Goal: Transaction & Acquisition: Purchase product/service

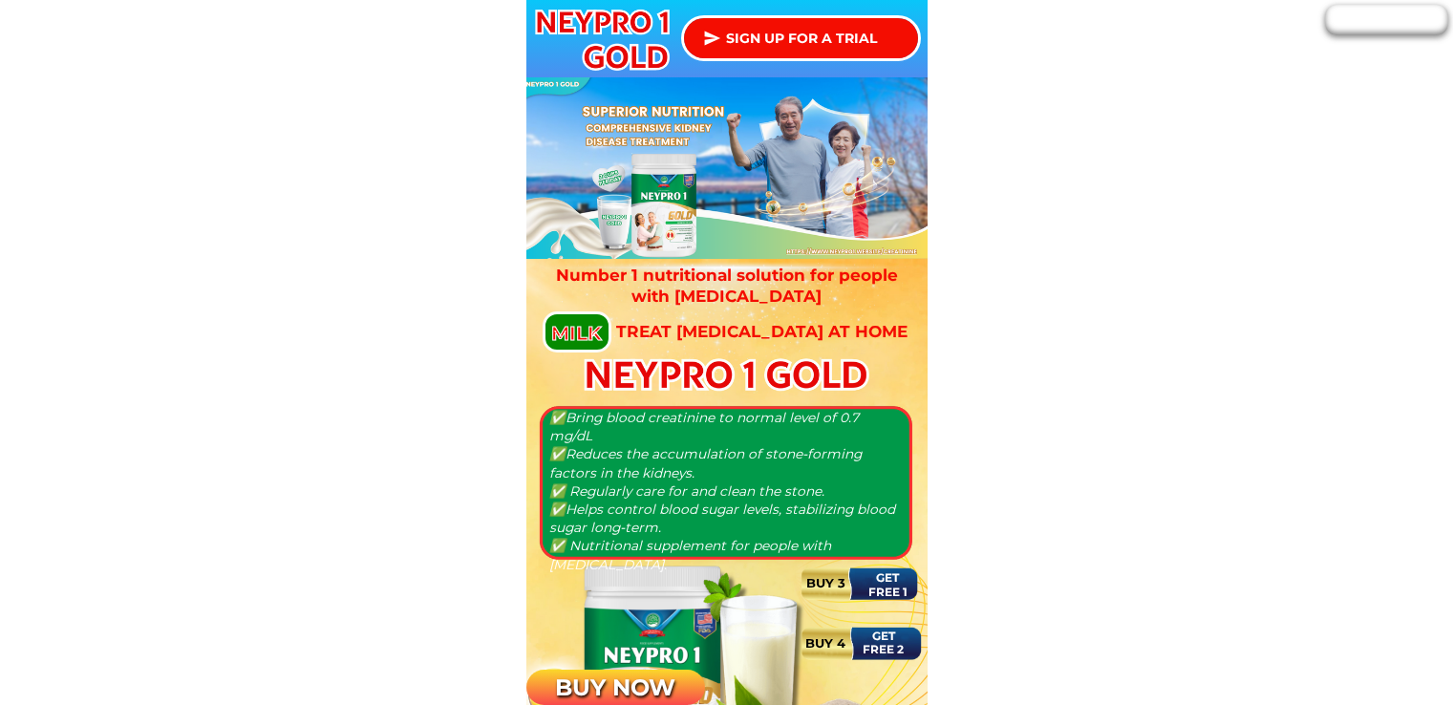
scroll to position [1528, 0]
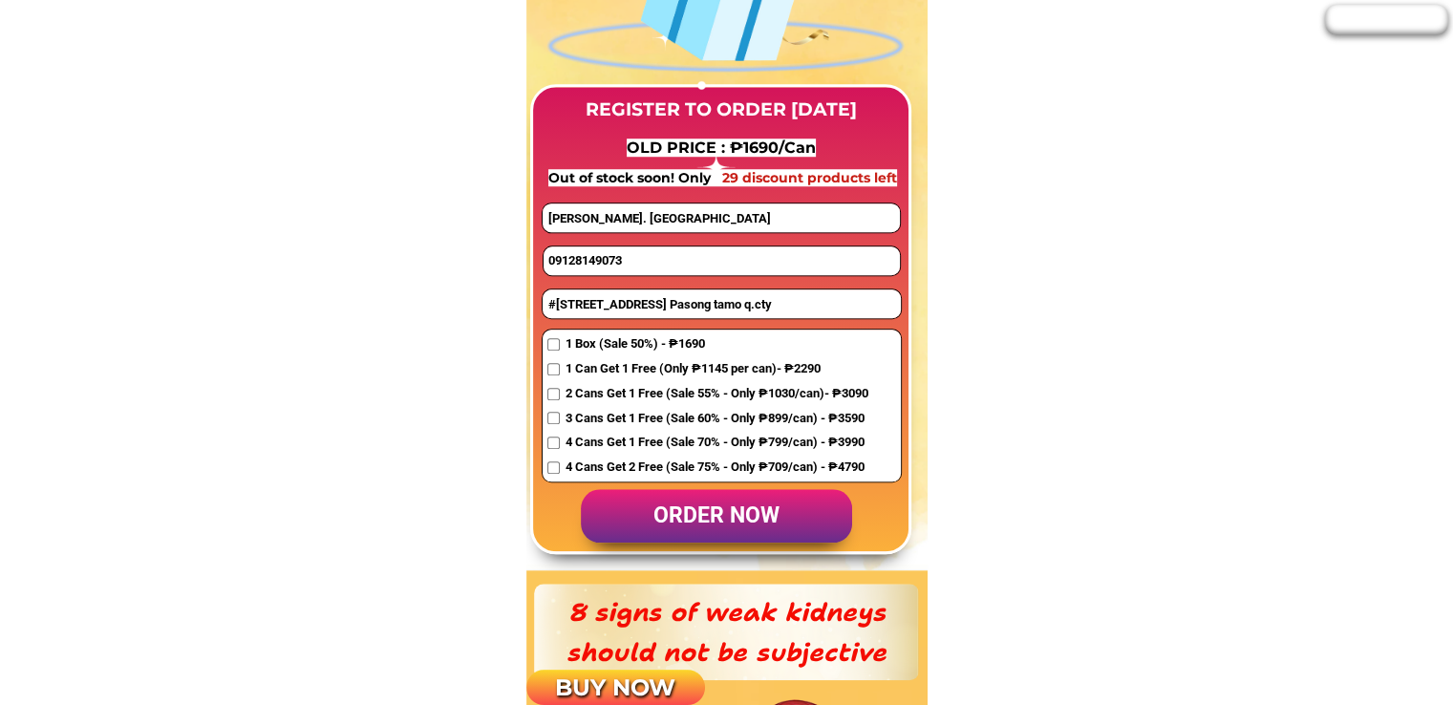
drag, startPoint x: 653, startPoint y: 215, endPoint x: 401, endPoint y: 207, distance: 252.3
click at [627, 257] on input "09128149073" at bounding box center [721, 260] width 356 height 29
paste input "662633742"
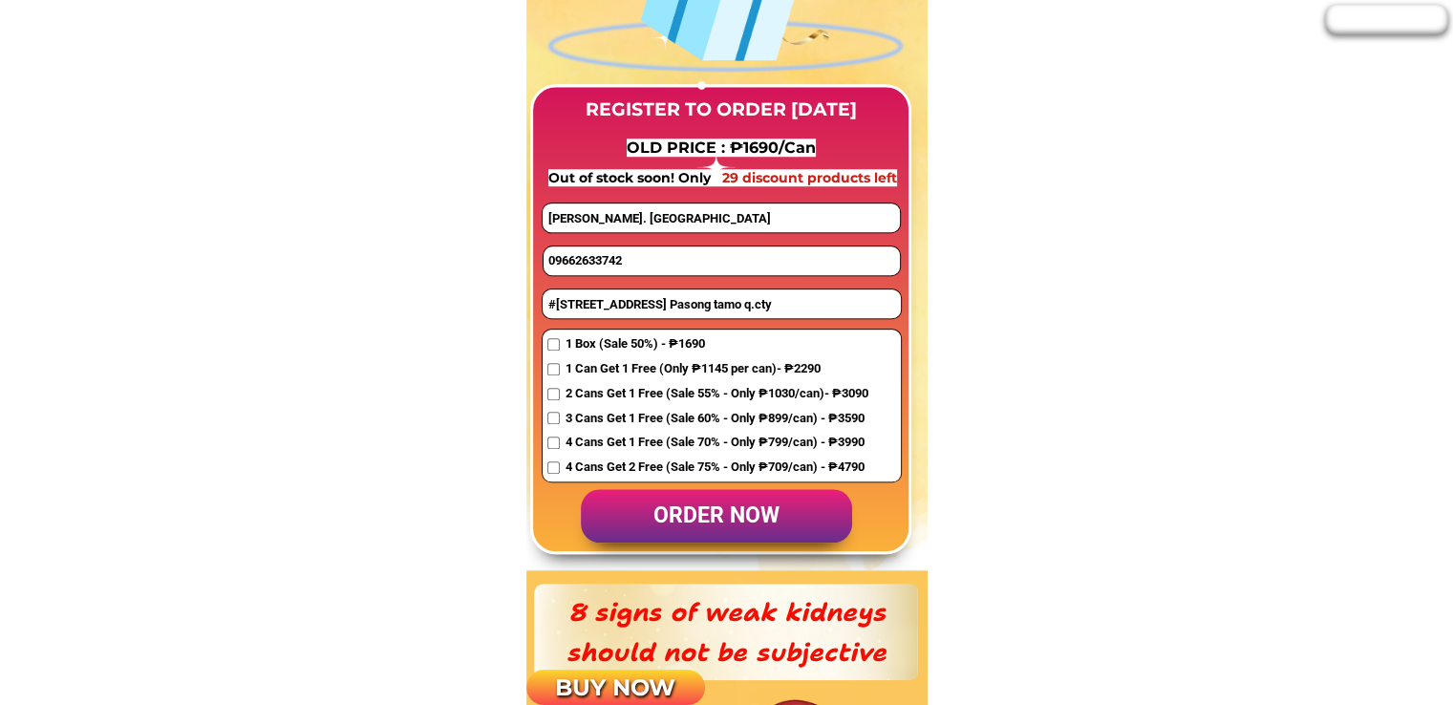
type input "09662633742"
drag, startPoint x: 663, startPoint y: 216, endPoint x: 416, endPoint y: 248, distance: 248.5
paste input "majab"
type input "majaba"
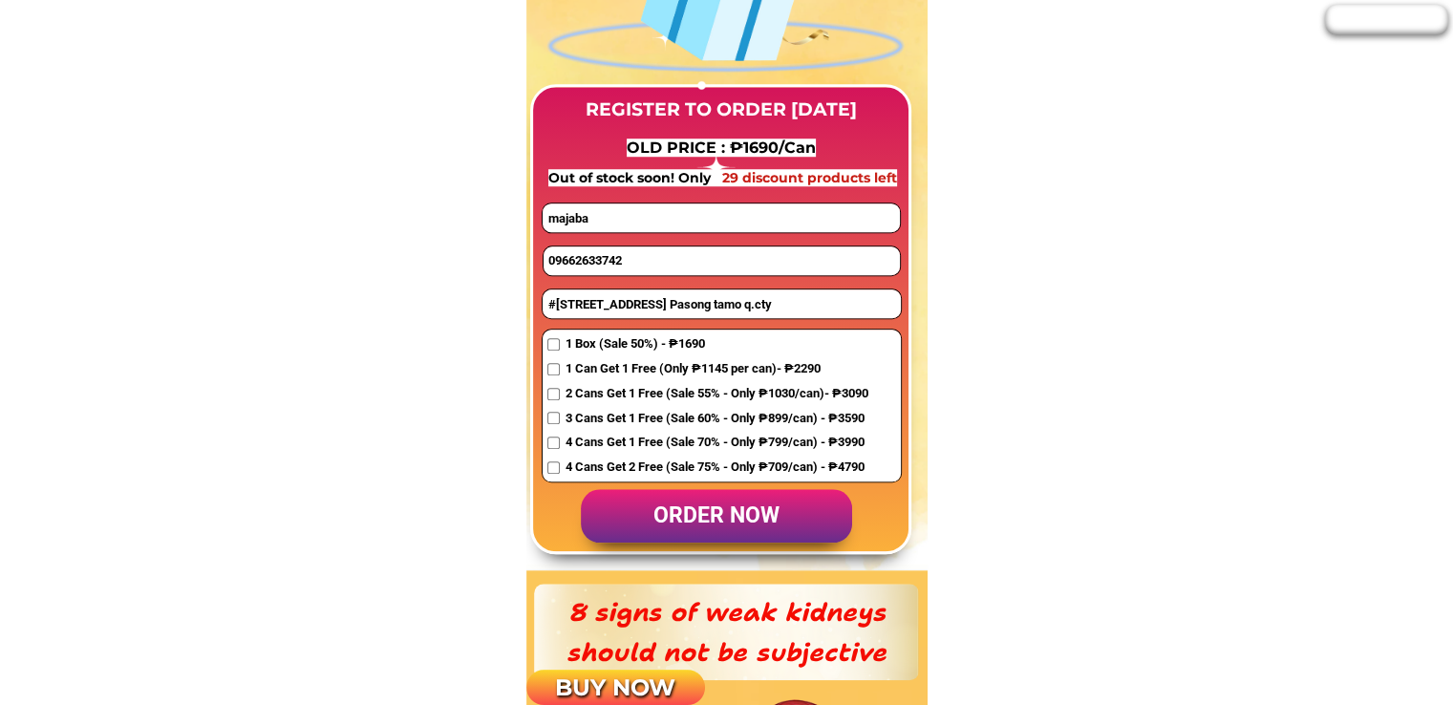
click at [644, 316] on input "#[STREET_ADDRESS] Pasong tamo q.cty" at bounding box center [722, 303] width 358 height 29
click at [639, 313] on input "#[STREET_ADDRESS] Pasong tamo q.cty" at bounding box center [722, 303] width 358 height 29
paste input "Sitio ilang ilang panggulayan oriental mindoro"
type input "Sitio ilang ilang panggulayan oriental mindoro"
click at [589, 347] on span "1 Box (Sale 50%) - ₱1690" at bounding box center [715, 344] width 303 height 20
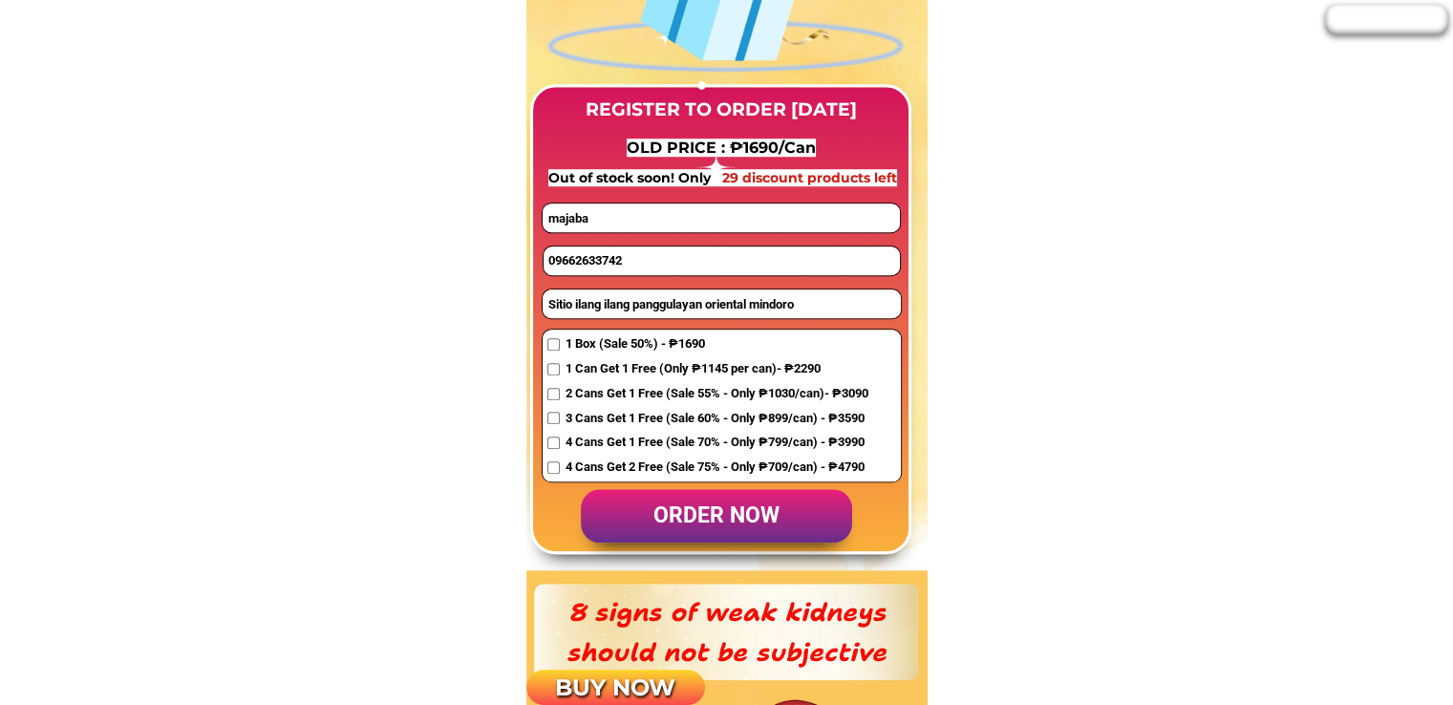
checkbox input "true"
click at [677, 500] on p "order now" at bounding box center [716, 516] width 271 height 54
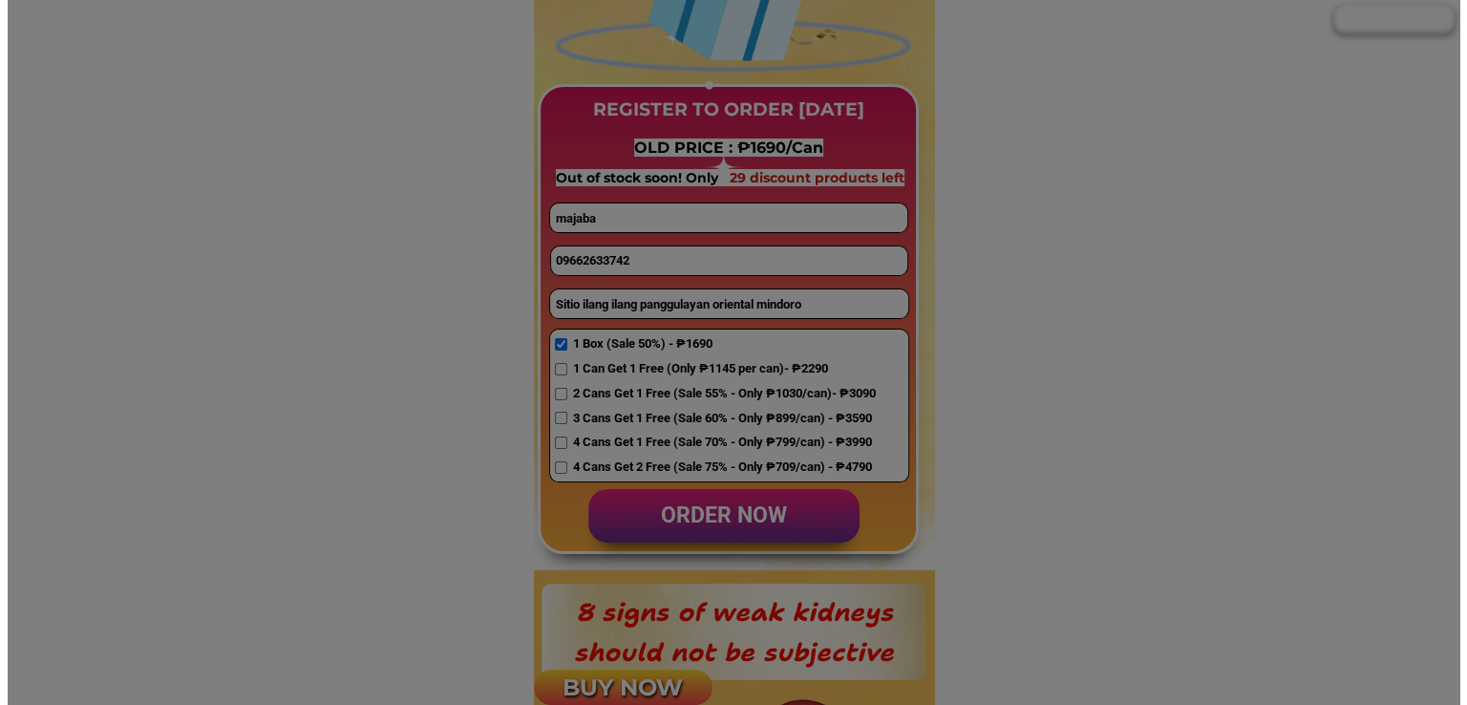
scroll to position [0, 0]
